Goal: Task Accomplishment & Management: Use online tool/utility

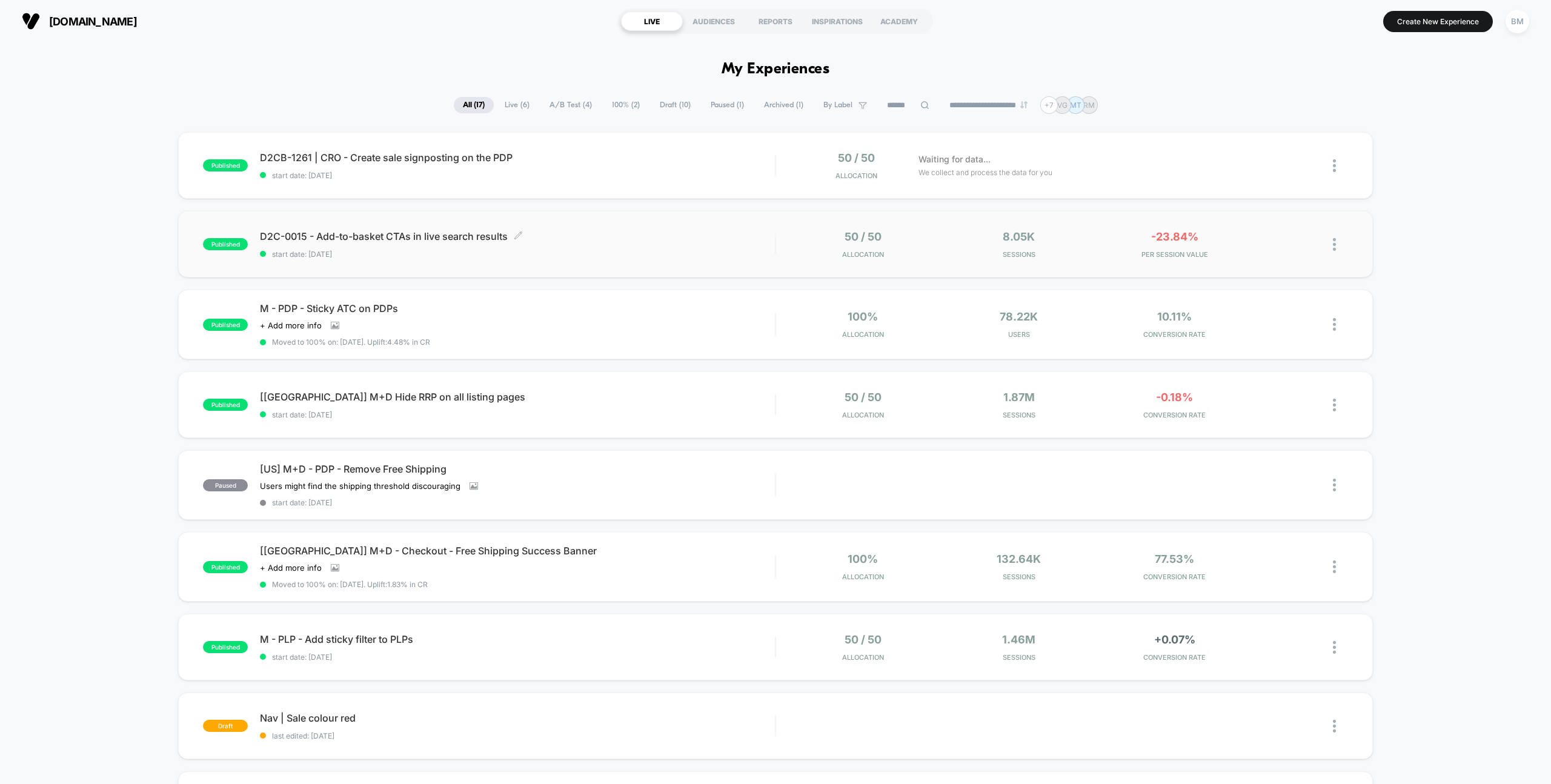
click at [474, 241] on span "D2C-0015 - Add-to-basket CTAs in live search results Click to edit experience d…" at bounding box center [518, 236] width 515 height 12
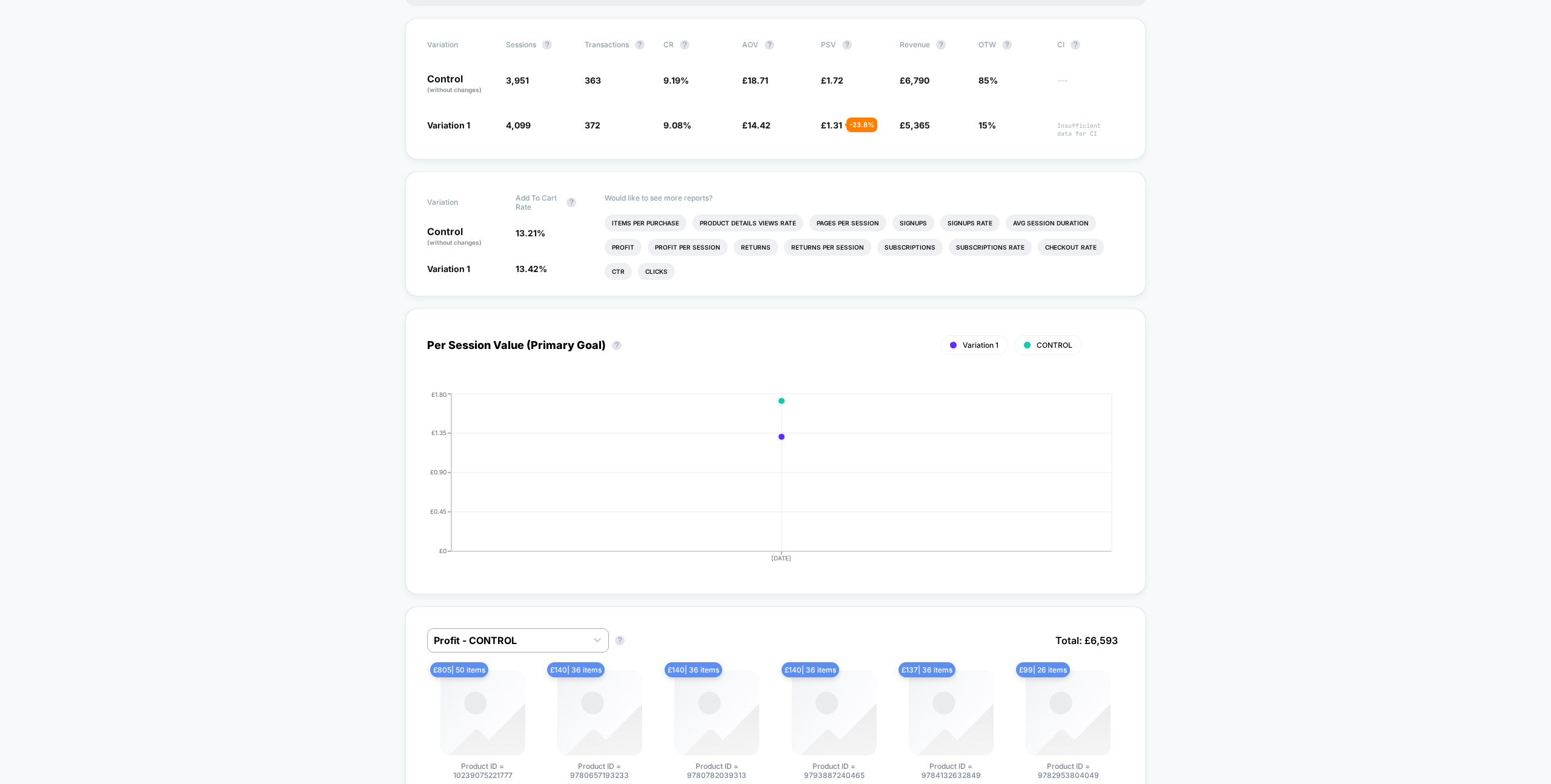
scroll to position [144, 0]
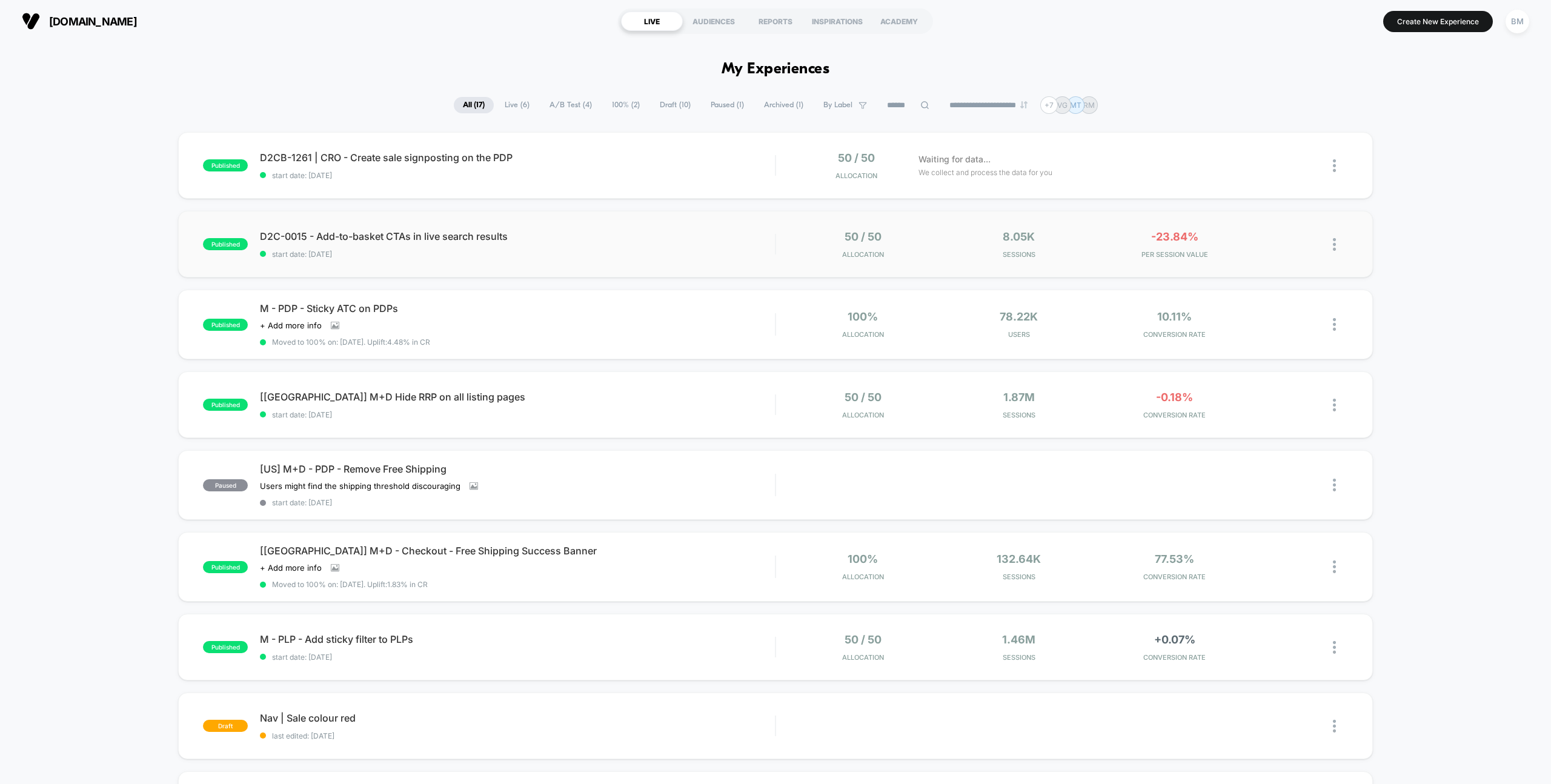
click at [731, 258] on span "start date: [DATE]" at bounding box center [518, 254] width 515 height 9
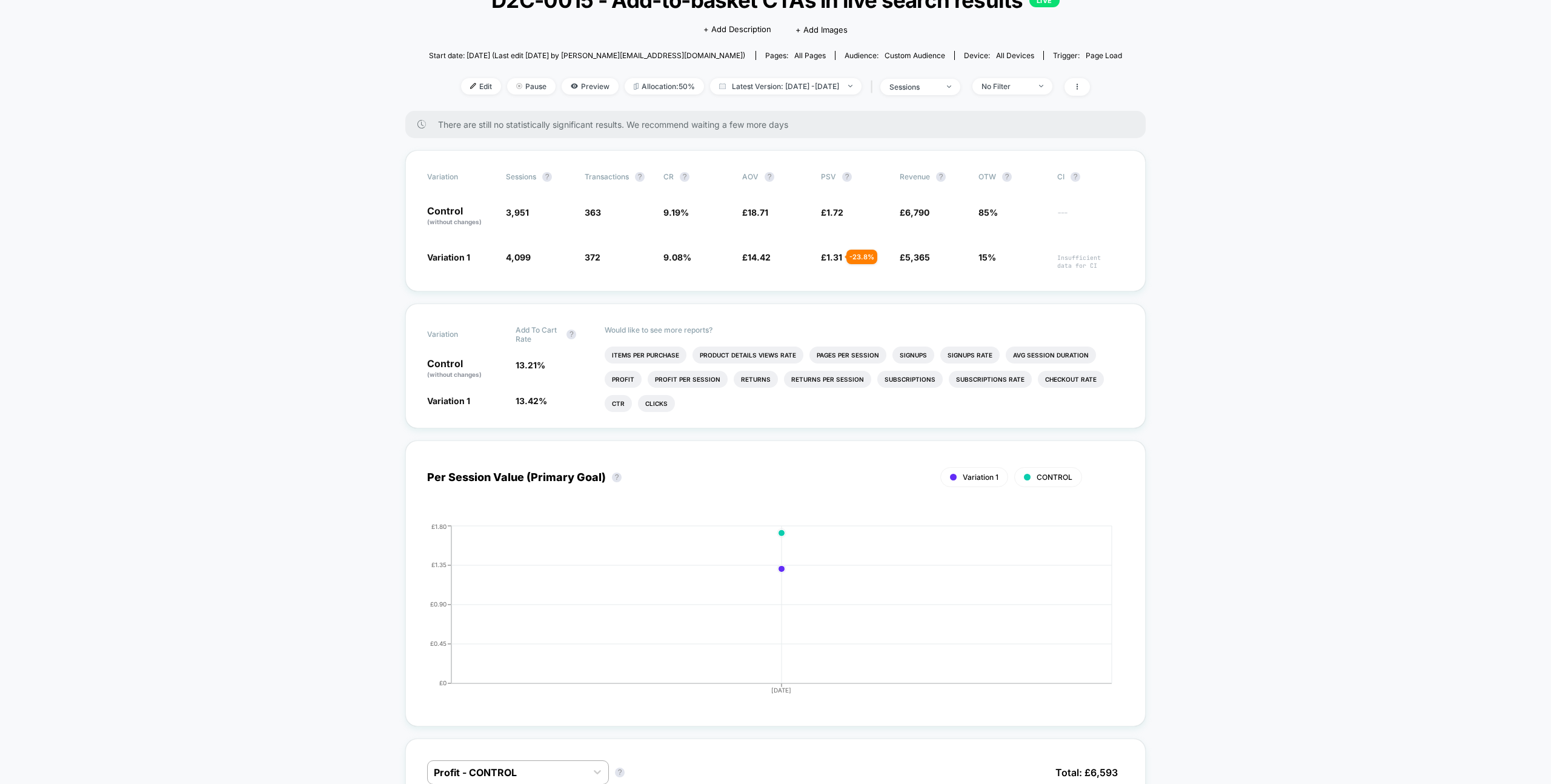
scroll to position [36, 0]
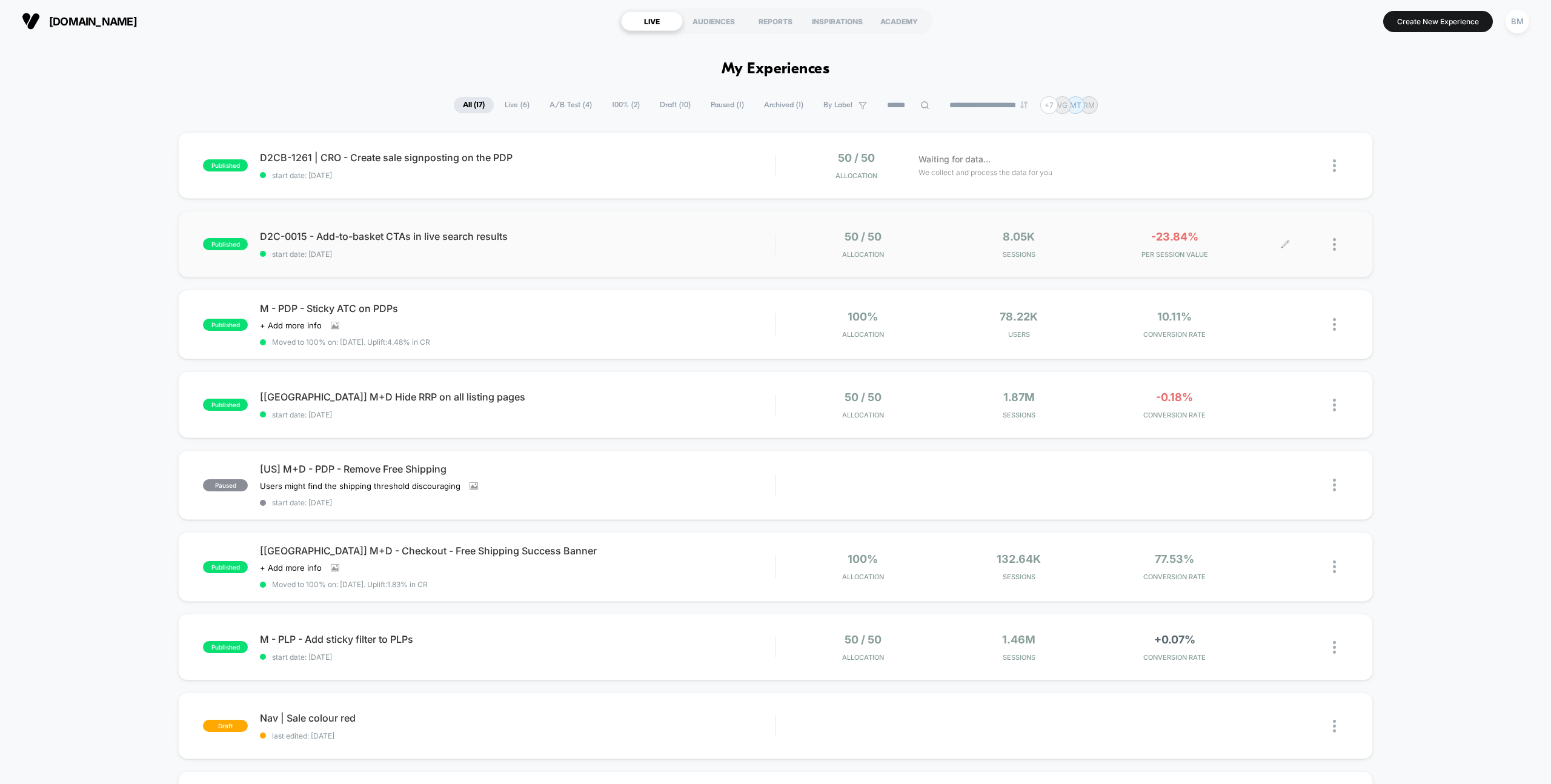
click at [956, 254] on span "Sessions" at bounding box center [1019, 254] width 150 height 8
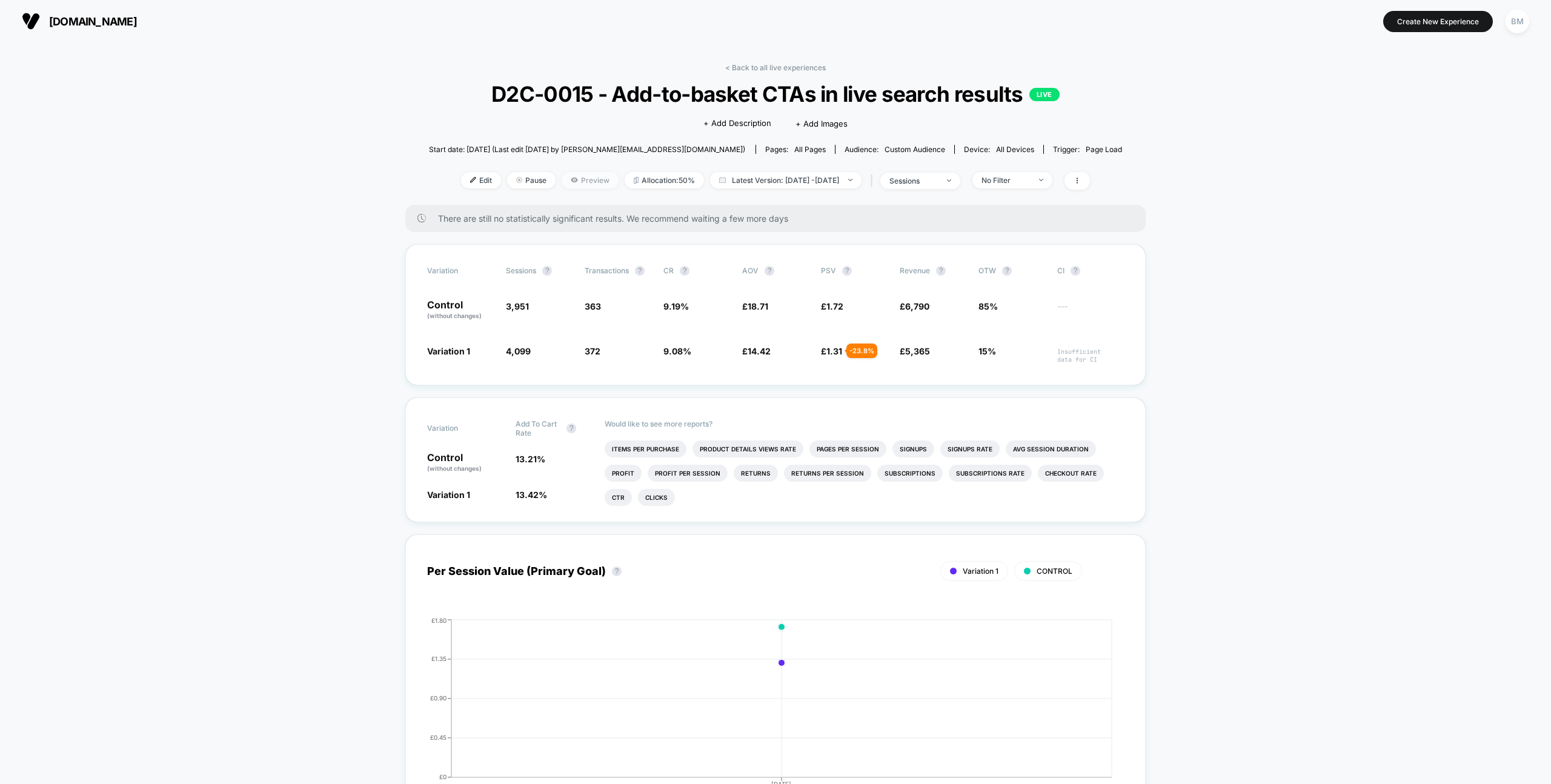
click at [574, 183] on span "Preview" at bounding box center [590, 180] width 57 height 16
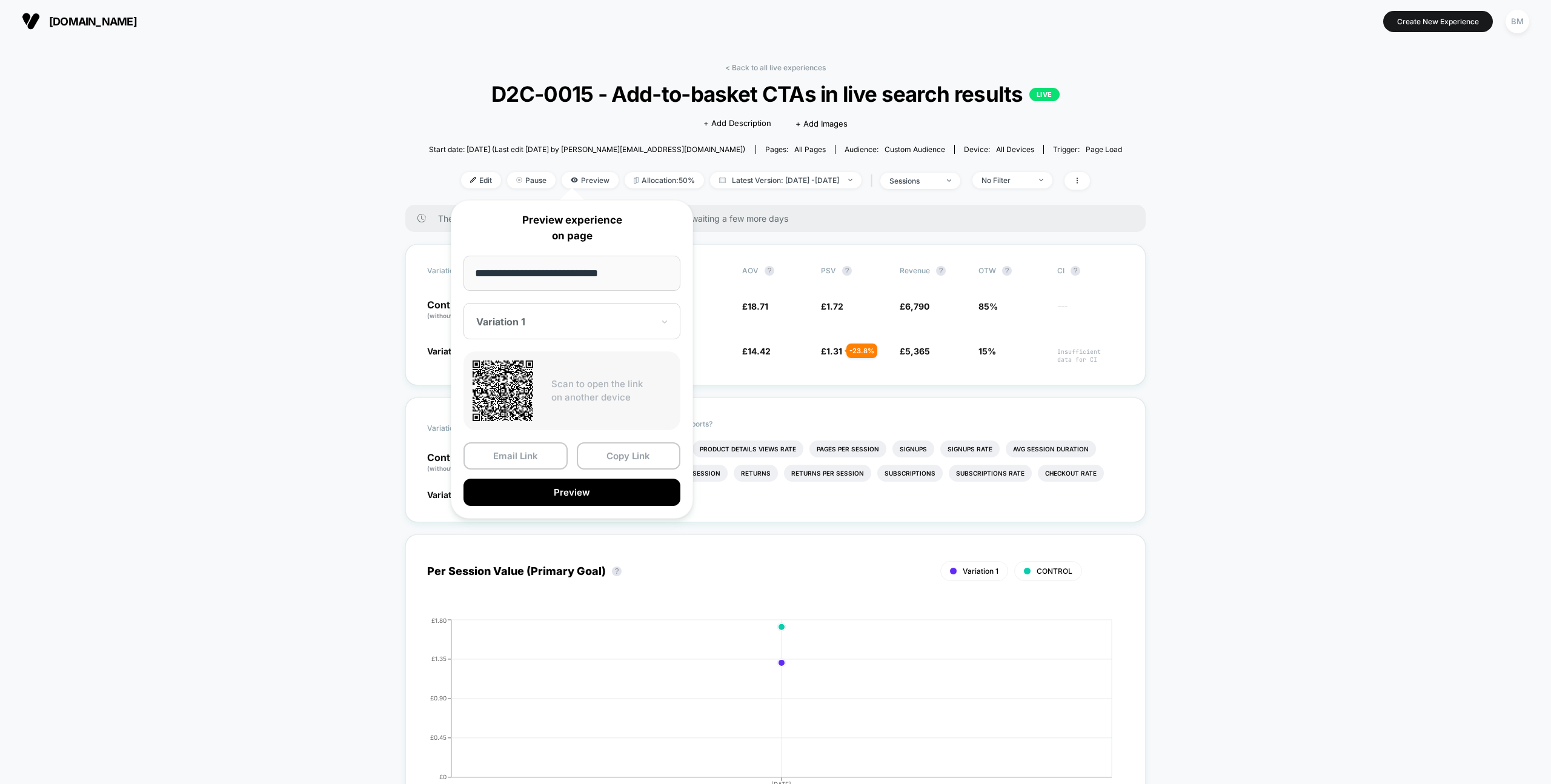
click at [532, 330] on div "Variation 1" at bounding box center [572, 321] width 217 height 37
click at [527, 387] on div "CONTROL" at bounding box center [572, 385] width 205 height 22
click at [546, 489] on button "Preview" at bounding box center [572, 492] width 217 height 28
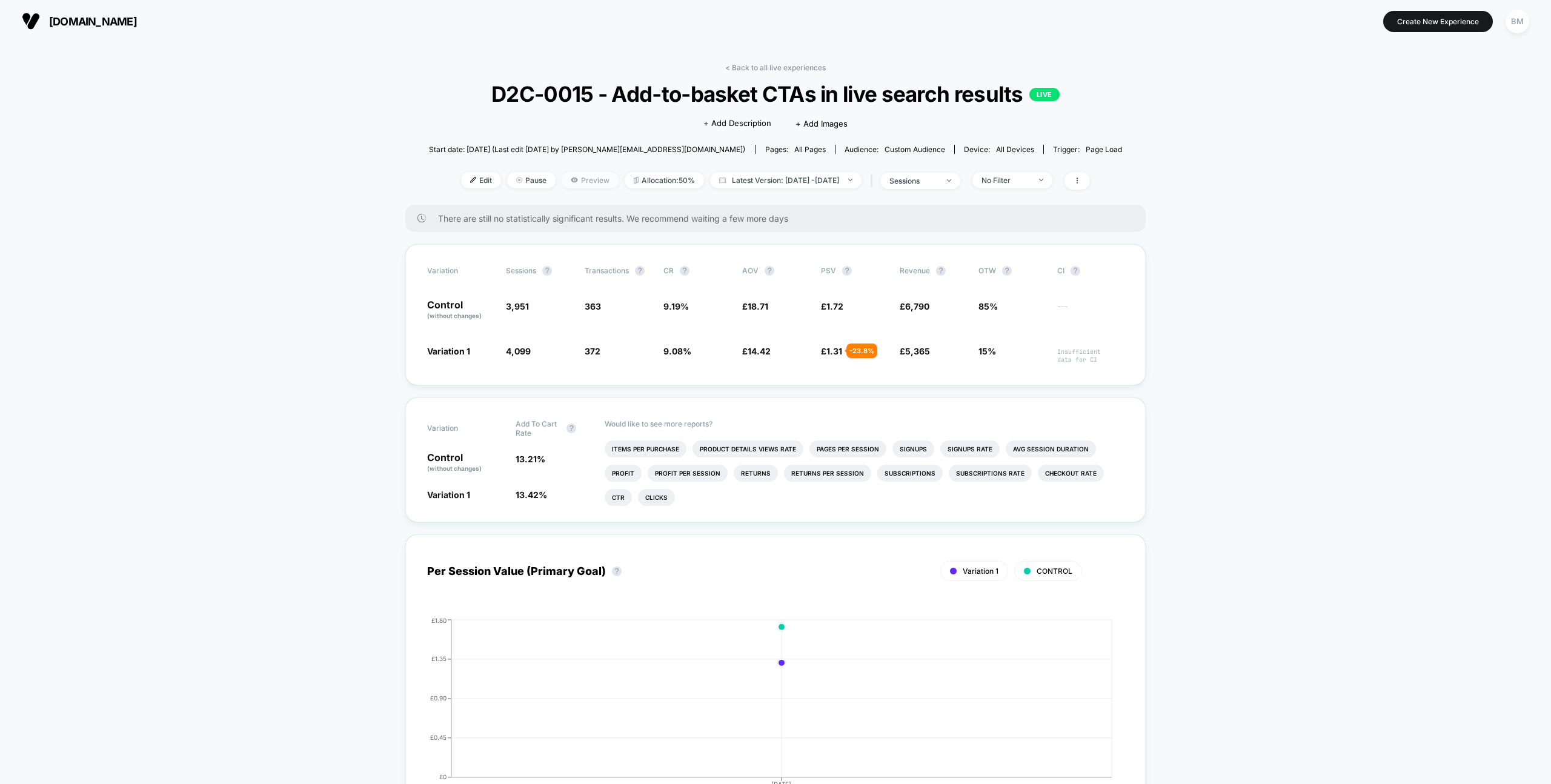
click at [571, 186] on span "Preview" at bounding box center [590, 180] width 57 height 16
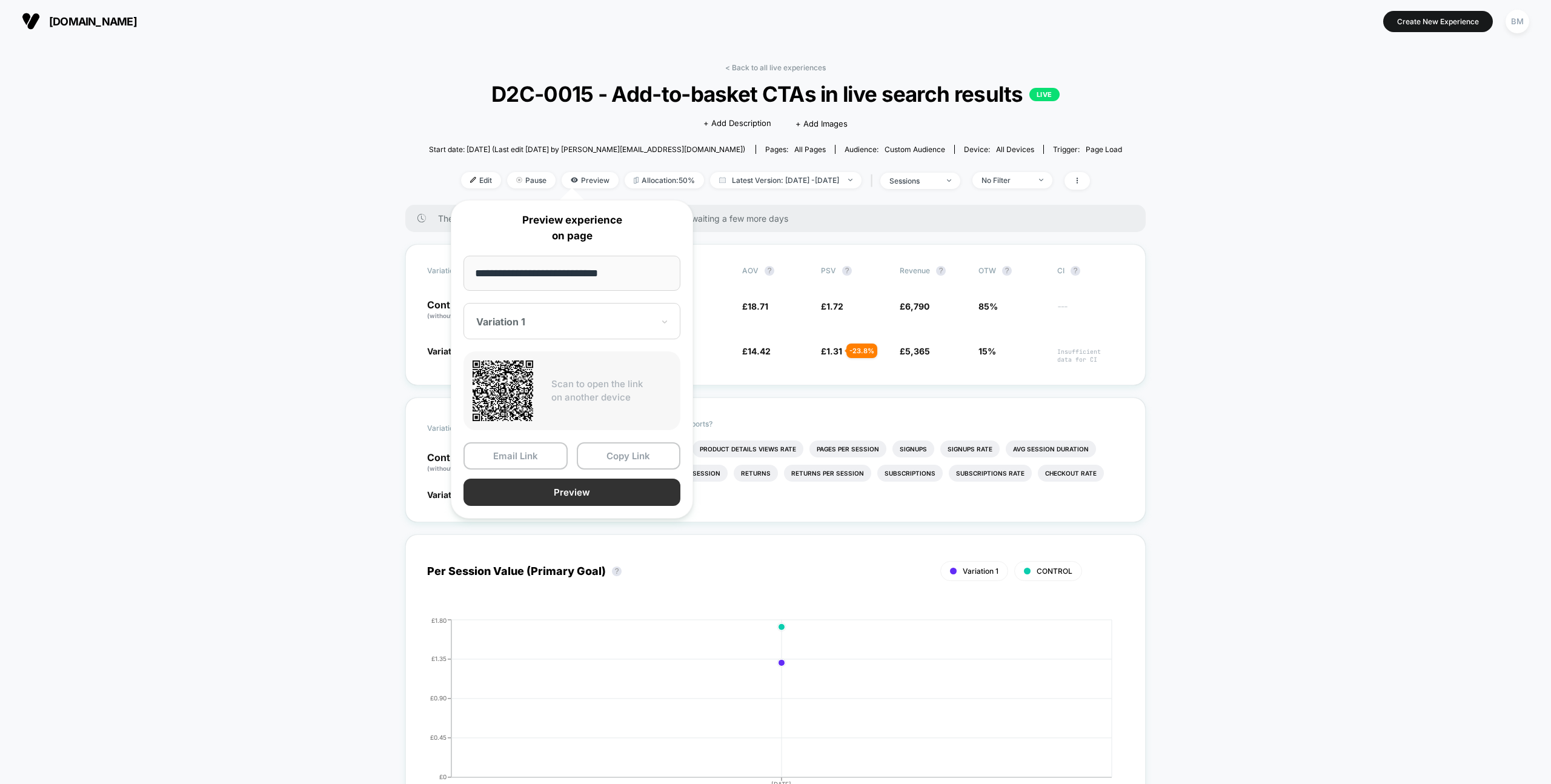
click at [566, 494] on button "Preview" at bounding box center [572, 492] width 217 height 28
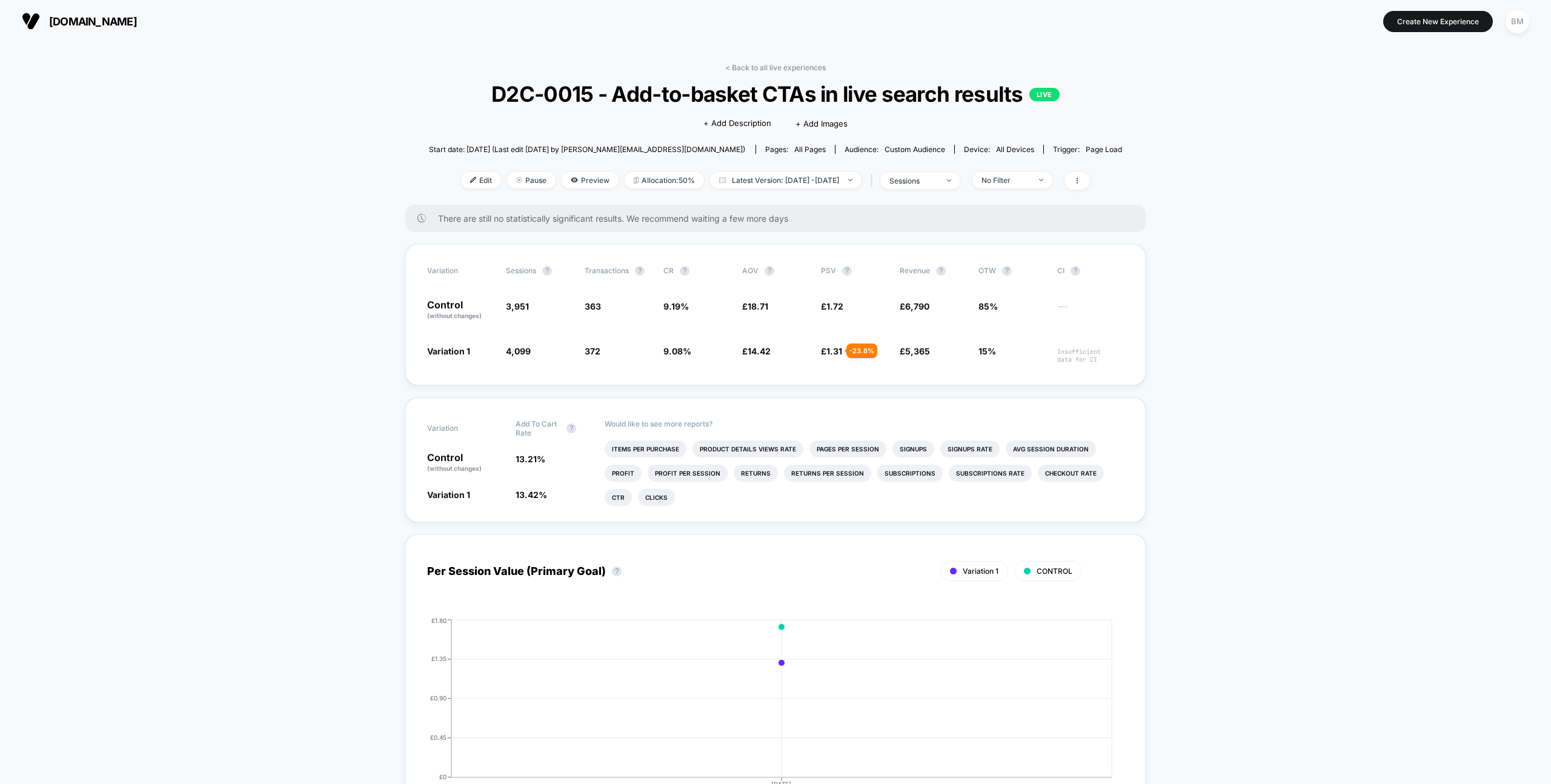
click at [579, 181] on span "Preview" at bounding box center [590, 180] width 57 height 16
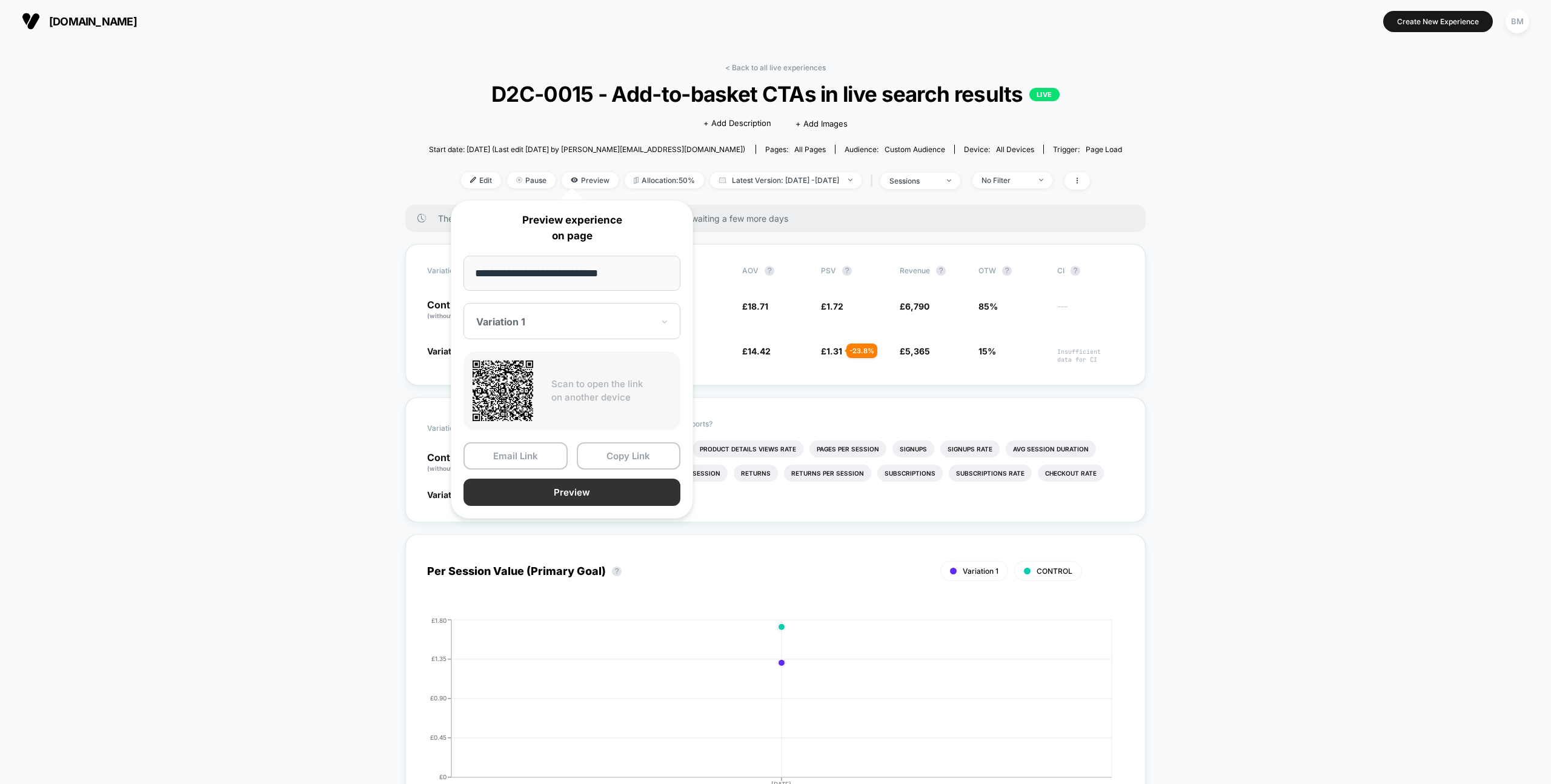
click at [567, 490] on button "Preview" at bounding box center [572, 492] width 217 height 28
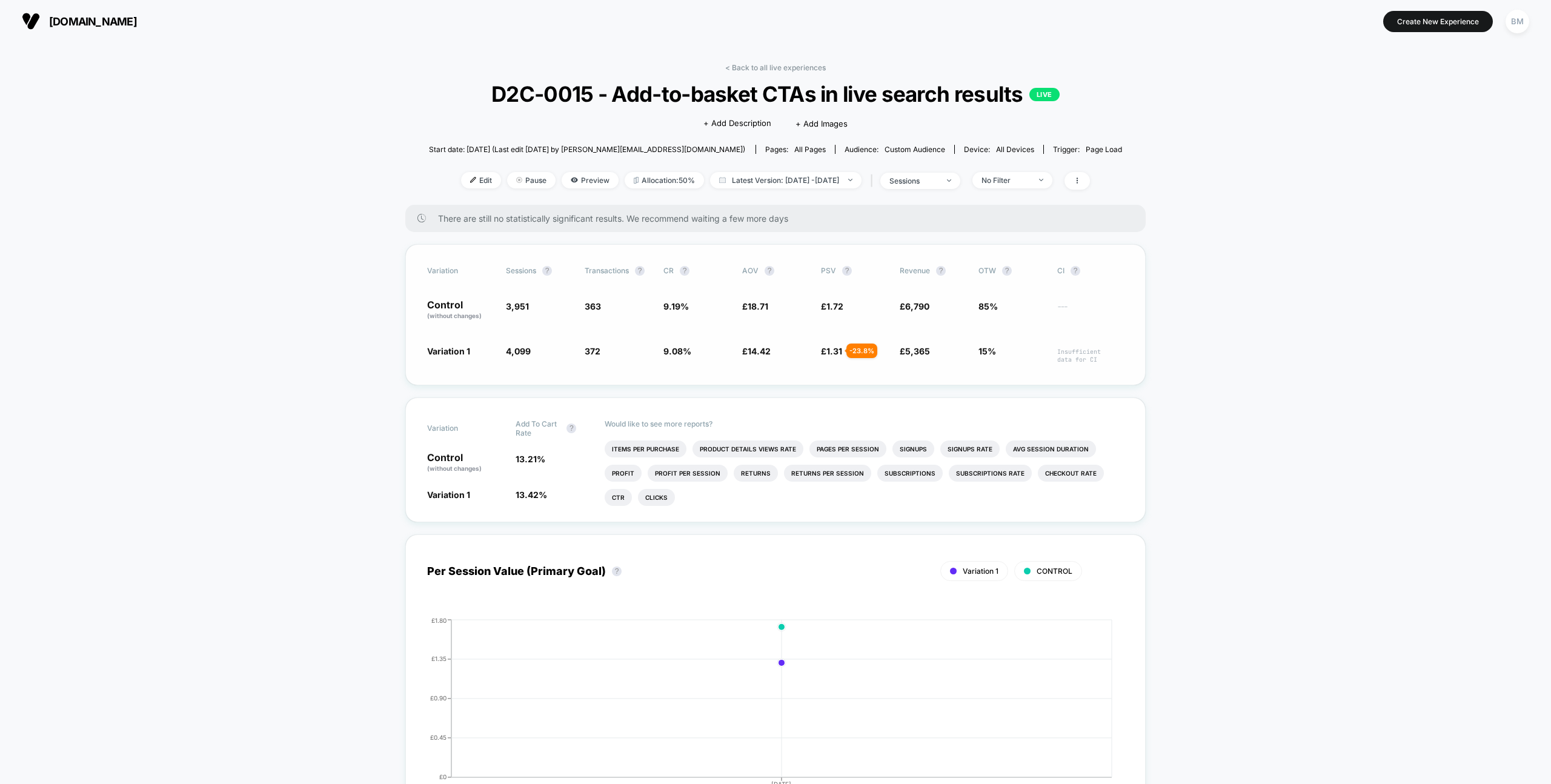
click at [1054, 376] on div "Variation Sessions ? Transactions ? CR ? AOV ? PSV ? Revenue ? OTW ? CI ? Contr…" at bounding box center [775, 314] width 740 height 141
click at [767, 69] on link "< Back to all live experiences" at bounding box center [776, 67] width 101 height 9
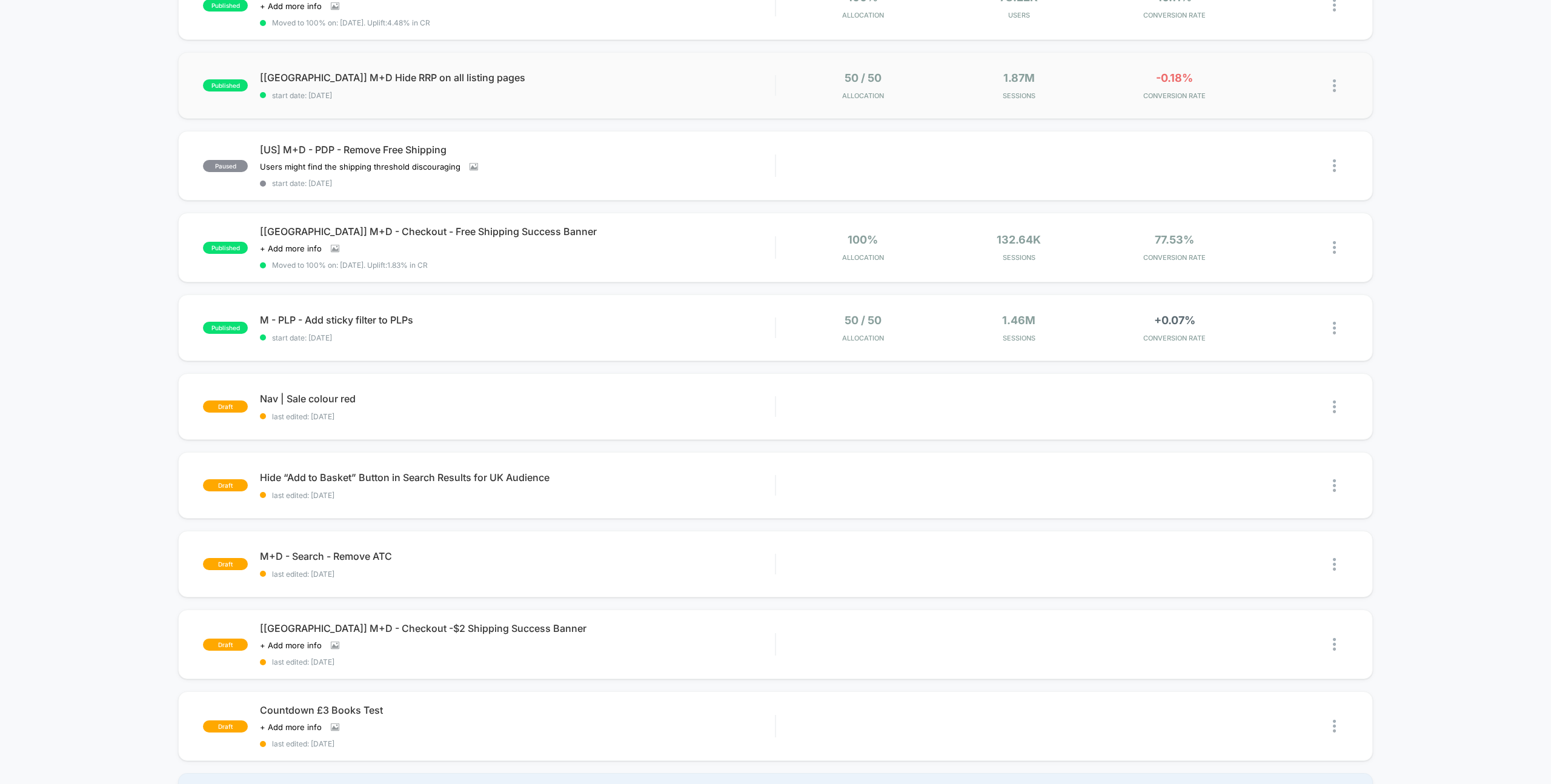
scroll to position [323, 0]
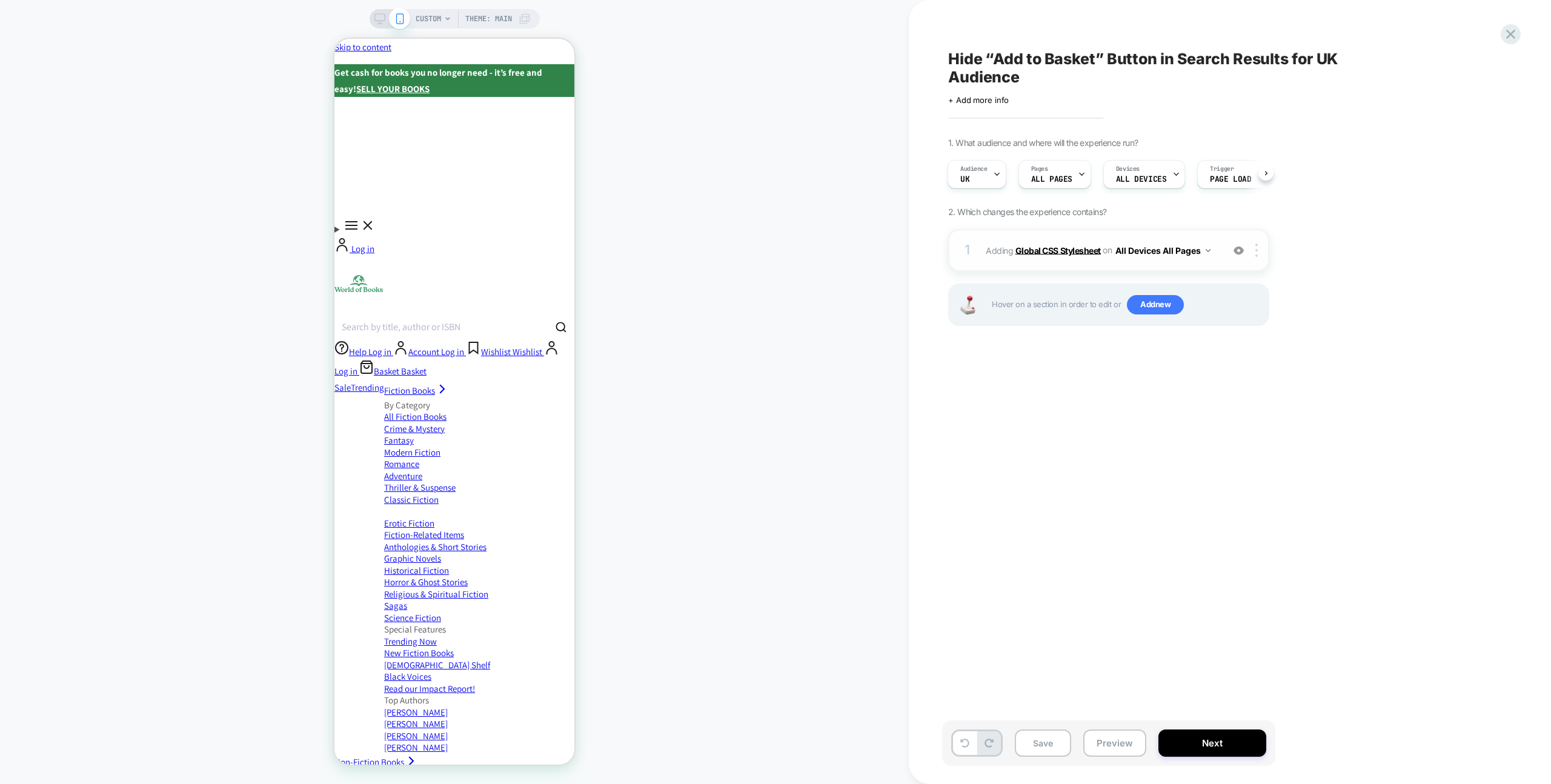
click at [1090, 250] on b "Global CSS Stylesheet" at bounding box center [1058, 249] width 86 height 10
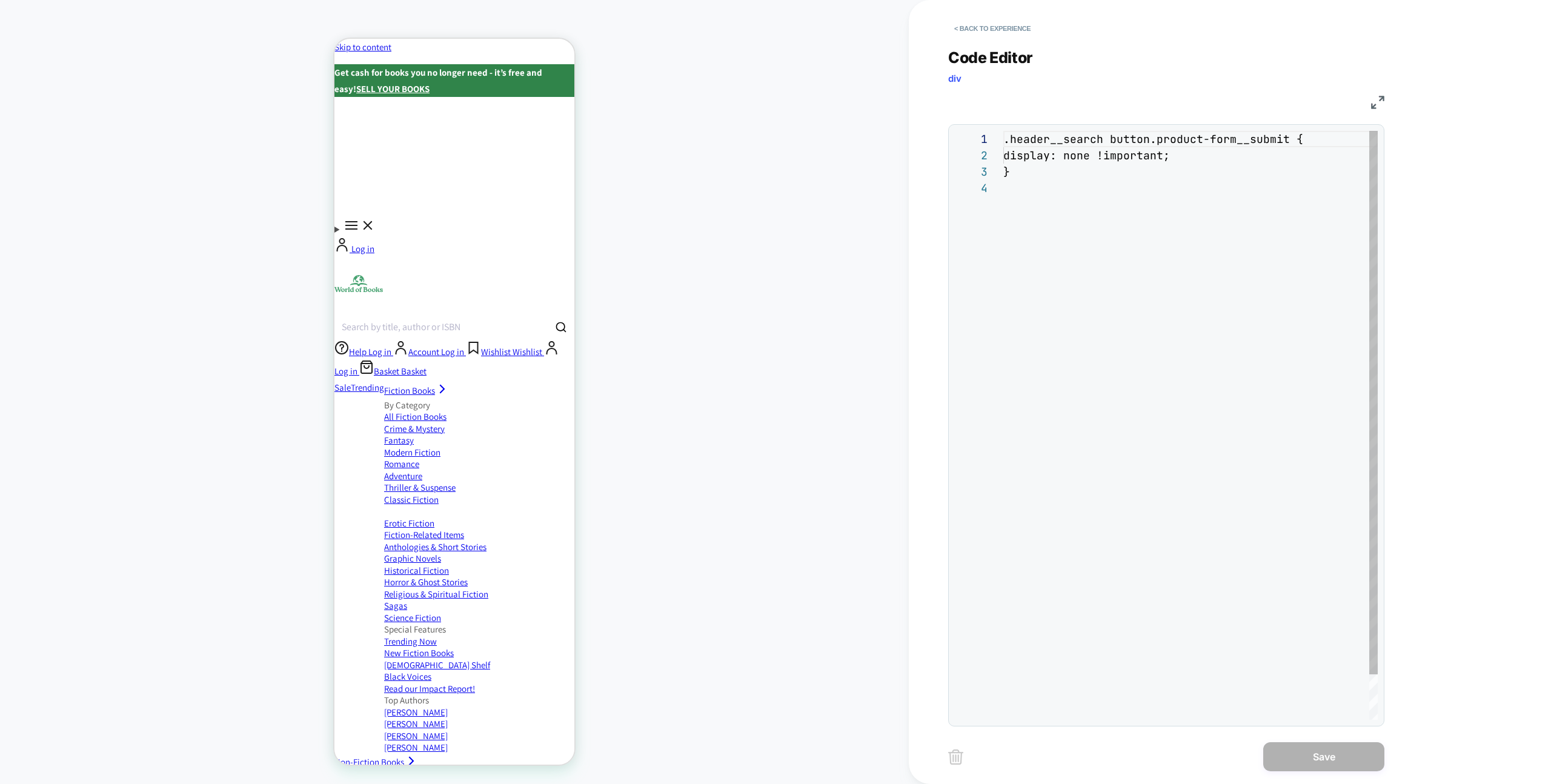
scroll to position [49, 0]
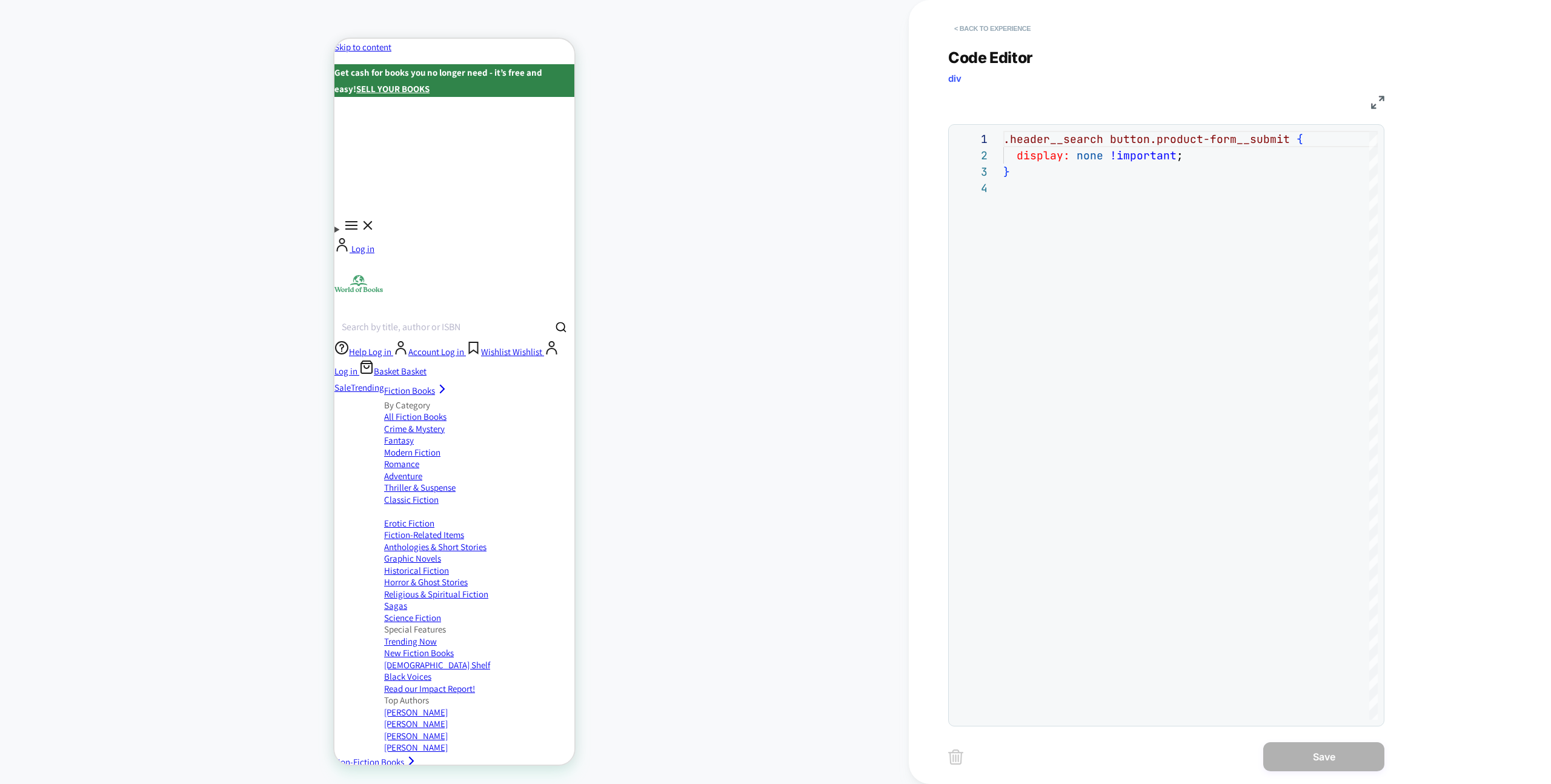
click at [956, 29] on button "< Back to experience" at bounding box center [992, 28] width 89 height 19
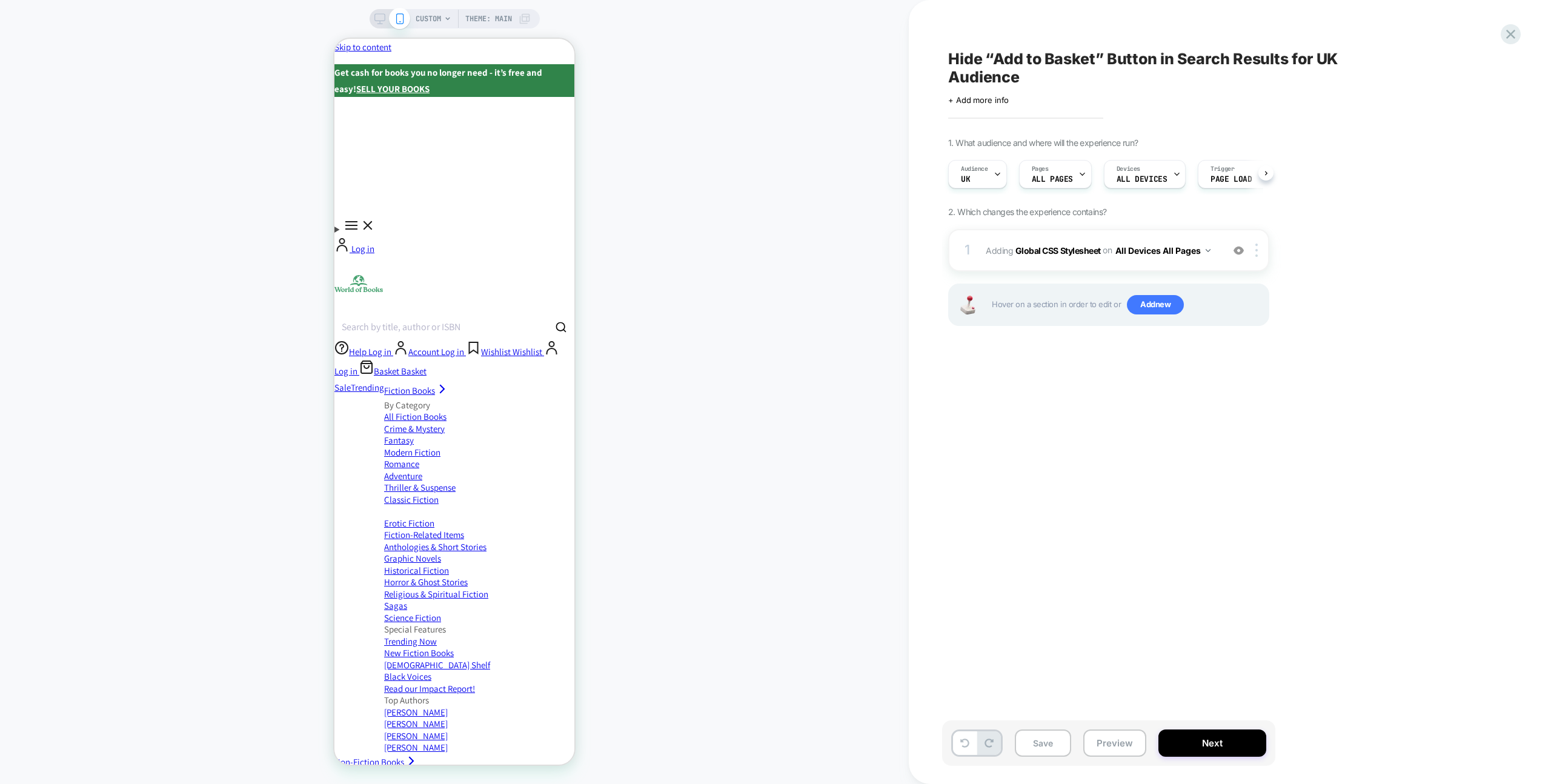
scroll to position [0, 1]
click at [1513, 38] on icon at bounding box center [1510, 34] width 16 height 16
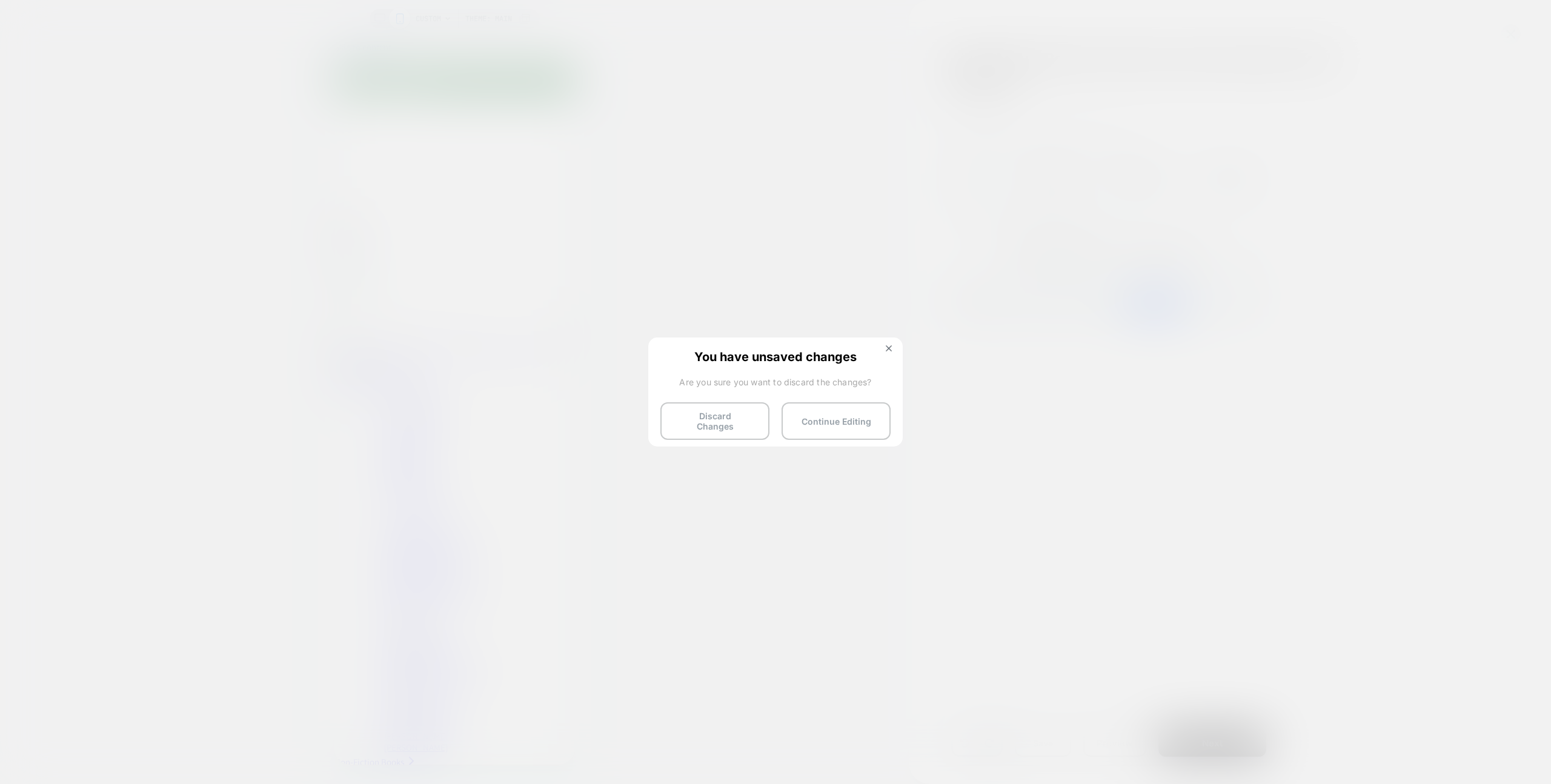
click at [732, 433] on div "You have unsaved changes Are you sure you want to discard the changes? Discard …" at bounding box center [775, 390] width 255 height 107
click at [735, 419] on button "Discard Changes" at bounding box center [715, 420] width 109 height 37
